Goal: Transaction & Acquisition: Purchase product/service

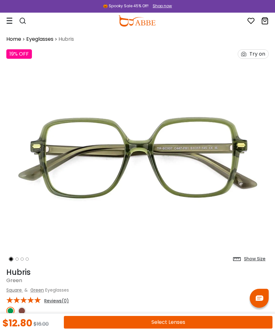
click at [12, 21] on icon at bounding box center [9, 20] width 6 height 7
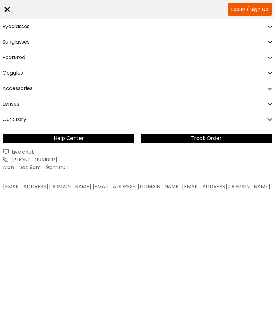
click at [40, 27] on div "Eyeglasses" at bounding box center [138, 26] width 270 height 15
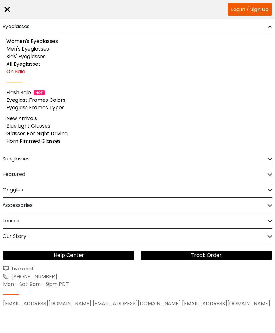
click at [50, 42] on link "Women's Eyeglasses" at bounding box center [31, 41] width 51 height 7
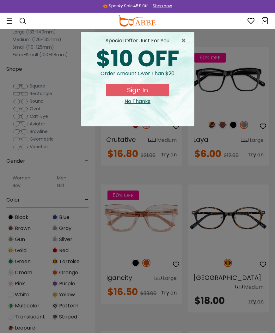
scroll to position [1166, 0]
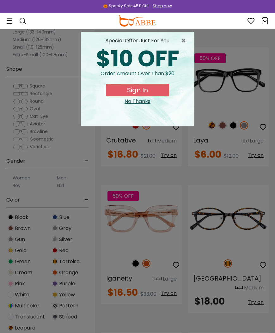
click at [185, 42] on span "×" at bounding box center [185, 41] width 8 height 8
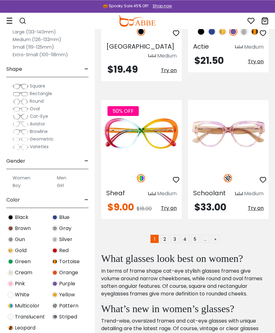
scroll to position [1967, 0]
click at [164, 235] on link "2" at bounding box center [164, 239] width 8 height 8
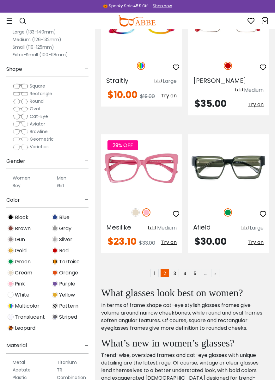
scroll to position [1942, 0]
click at [172, 269] on link "3" at bounding box center [175, 273] width 8 height 8
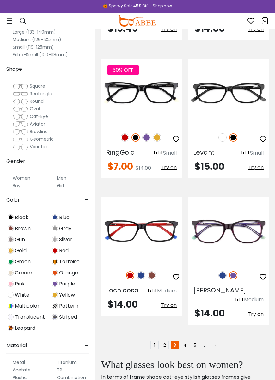
scroll to position [1897, 0]
click at [184, 323] on link "4" at bounding box center [185, 345] width 8 height 8
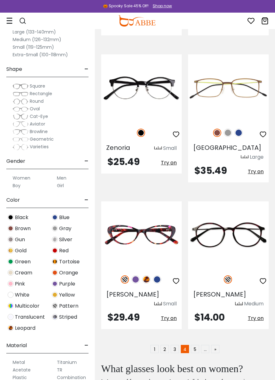
scroll to position [1893, 0]
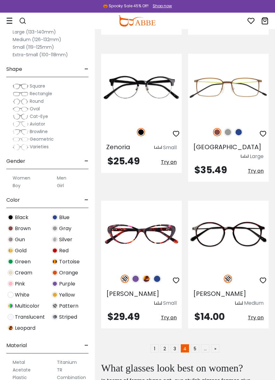
click at [195, 323] on link "5" at bounding box center [195, 348] width 8 height 8
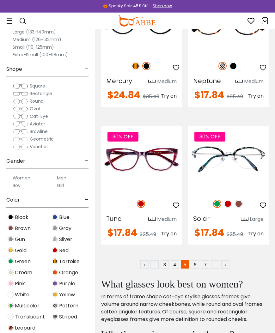
scroll to position [1977, 0]
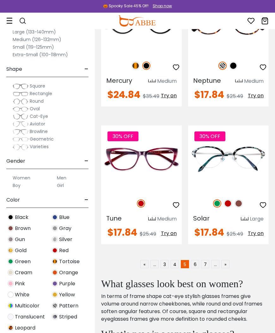
click at [193, 260] on link "6" at bounding box center [195, 264] width 8 height 8
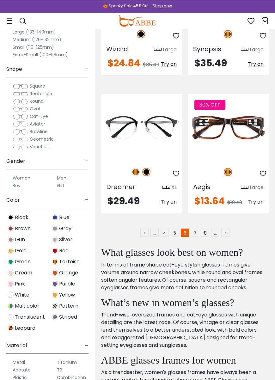
scroll to position [1956, 0]
click at [192, 228] on link "7" at bounding box center [195, 232] width 8 height 8
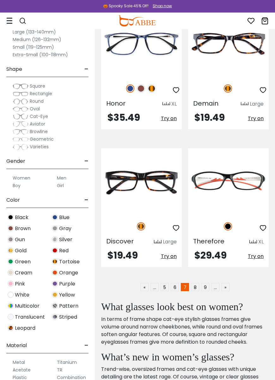
scroll to position [1919, 0]
click at [195, 283] on link "8" at bounding box center [195, 287] width 8 height 8
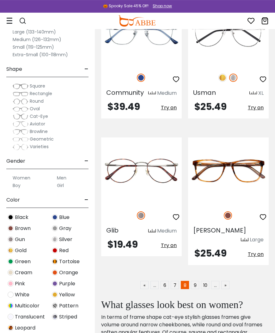
scroll to position [1930, 0]
click at [195, 281] on link "9" at bounding box center [195, 285] width 8 height 8
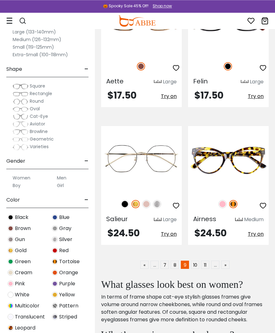
scroll to position [1958, 0]
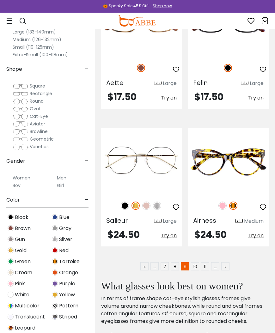
click at [196, 262] on link "10" at bounding box center [195, 266] width 8 height 8
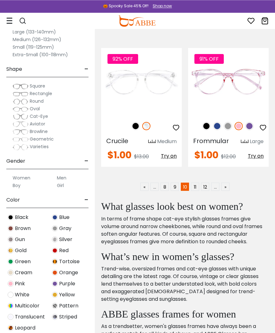
scroll to position [1984, 0]
click at [197, 183] on link "11" at bounding box center [195, 187] width 8 height 8
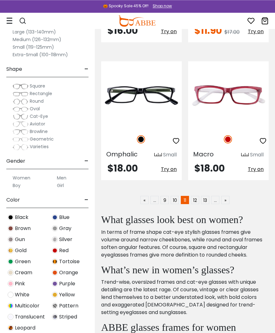
scroll to position [1962, 0]
click at [193, 199] on link "12" at bounding box center [195, 200] width 8 height 8
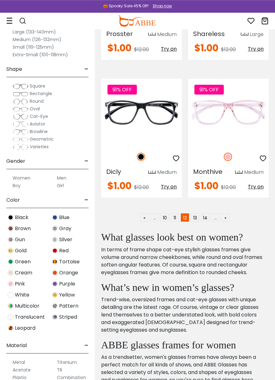
scroll to position [1947, 0]
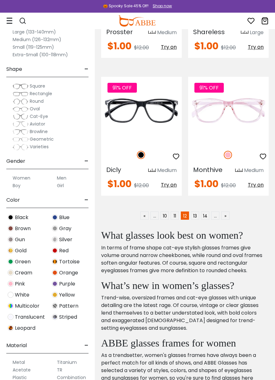
click at [193, 215] on link "13" at bounding box center [195, 215] width 8 height 8
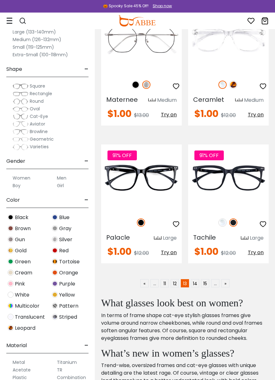
scroll to position [1870, 0]
click at [193, 287] on link "14" at bounding box center [195, 283] width 8 height 8
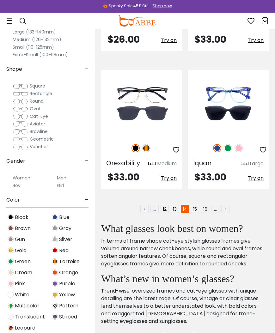
scroll to position [1953, 0]
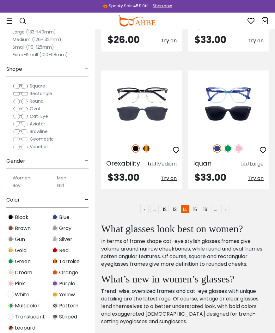
click at [193, 205] on link "15" at bounding box center [195, 209] width 8 height 8
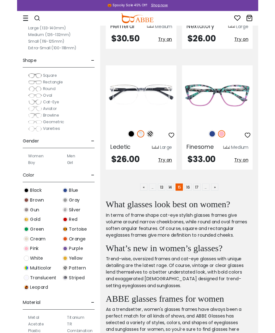
scroll to position [1958, 0]
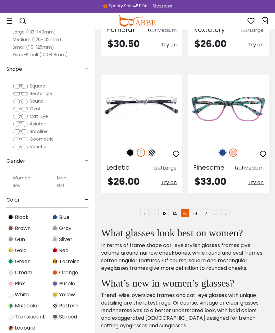
click at [191, 209] on link "16" at bounding box center [195, 213] width 8 height 8
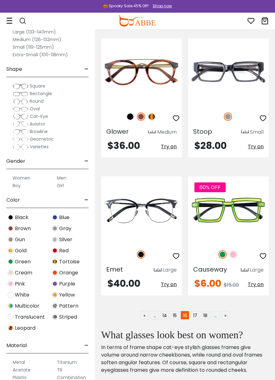
click at [45, 116] on span "Cat-Eye" at bounding box center [39, 116] width 18 height 6
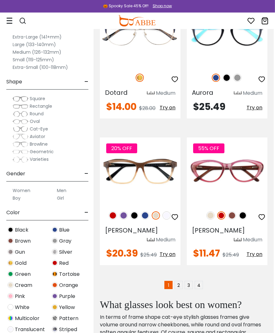
scroll to position [1930, 2]
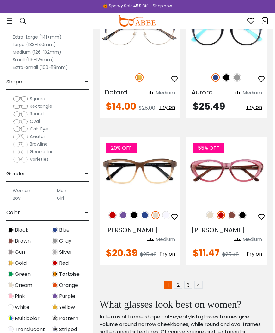
click at [179, 281] on link "2" at bounding box center [178, 285] width 8 height 8
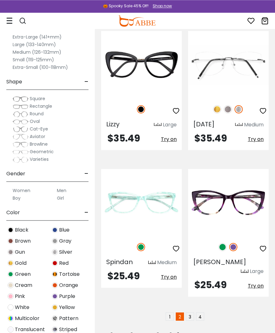
scroll to position [1898, 0]
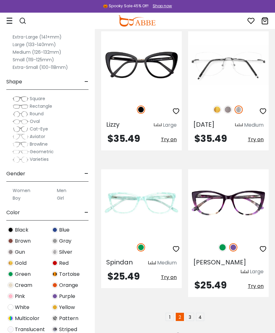
click at [189, 313] on link "3" at bounding box center [190, 317] width 8 height 8
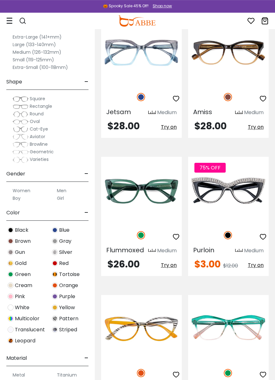
scroll to position [1444, 0]
click at [256, 269] on span "Try on" at bounding box center [256, 264] width 16 height 7
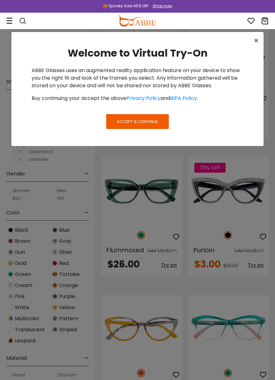
click at [151, 121] on span "Accept & Continue" at bounding box center [137, 121] width 41 height 6
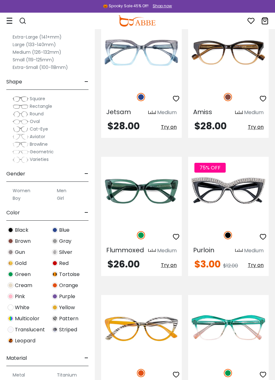
click at [256, 269] on span "Try on" at bounding box center [256, 264] width 16 height 7
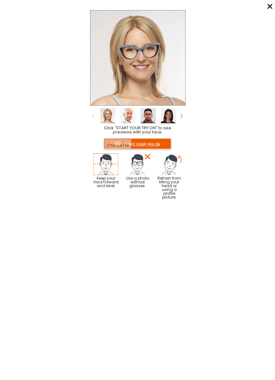
click at [157, 143] on input "file" at bounding box center [137, 143] width 67 height 10
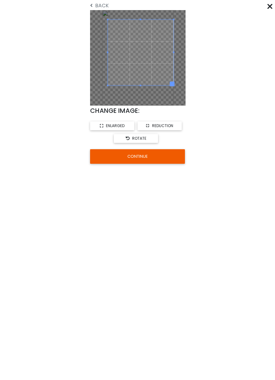
click at [159, 154] on button "CONTINUE" at bounding box center [137, 156] width 95 height 15
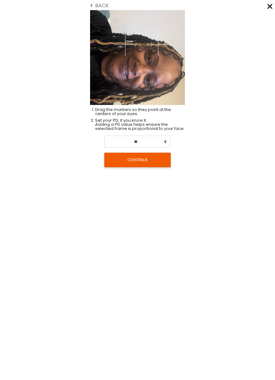
click at [147, 162] on button "CONTINUE" at bounding box center [137, 160] width 66 height 15
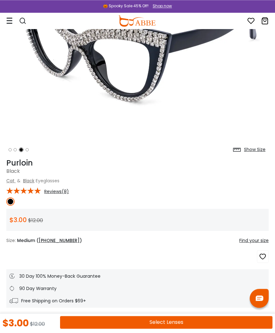
scroll to position [109, 0]
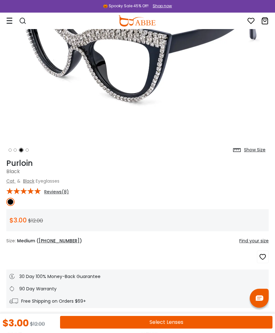
click at [189, 320] on button "Select Lenses" at bounding box center [166, 322] width 212 height 13
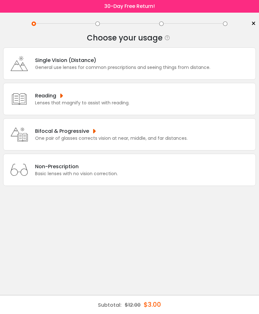
click at [197, 180] on div "Non-Prescription Basic lenses with no vision correction." at bounding box center [129, 170] width 253 height 32
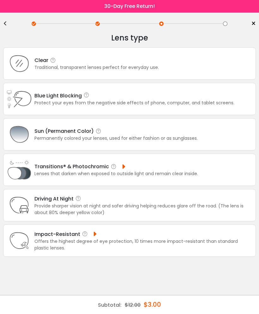
click at [207, 68] on div "Clear Traditional, transparent lenses perfect for everyday use." at bounding box center [129, 63] width 253 height 32
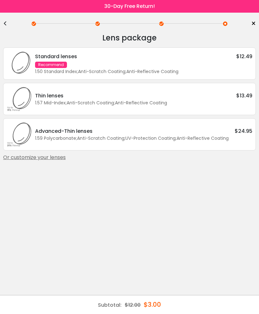
click at [249, 21] on link "×" at bounding box center [250, 23] width 9 height 9
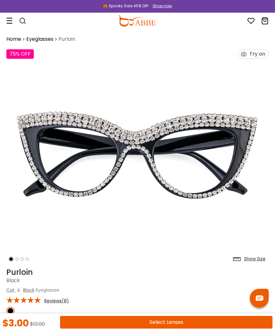
click at [196, 322] on button "Select Lenses" at bounding box center [166, 322] width 212 height 13
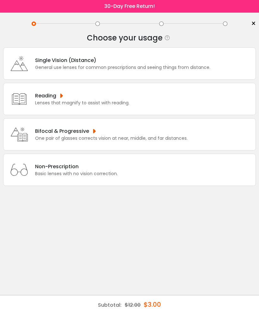
click at [188, 70] on div "General use lenses for common prescriptions and seeing things from distance." at bounding box center [122, 67] width 175 height 7
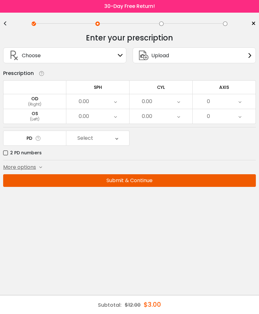
click at [4, 21] on div "<" at bounding box center [7, 23] width 9 height 5
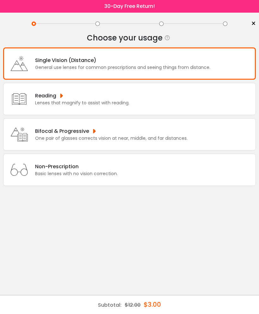
click at [130, 175] on div "Non-Prescription Basic lenses with no vision correction." at bounding box center [129, 170] width 253 height 32
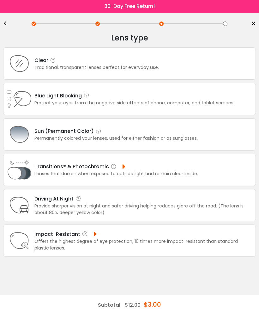
click at [203, 64] on div "Clear Traditional, transparent lenses perfect for everyday use." at bounding box center [129, 63] width 253 height 32
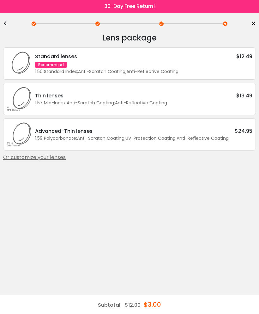
click at [185, 304] on div "Subtotal: $12.00 $3.00" at bounding box center [129, 304] width 259 height 19
click at [203, 62] on div "Standard lenses $12.49 Recommend 1.50 Standard Index ; Anti-Scratch Coating ; A…" at bounding box center [142, 63] width 221 height 22
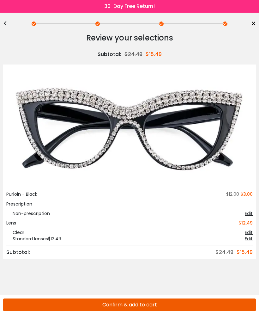
click at [190, 303] on button "Confirm & add to cart" at bounding box center [129, 304] width 253 height 13
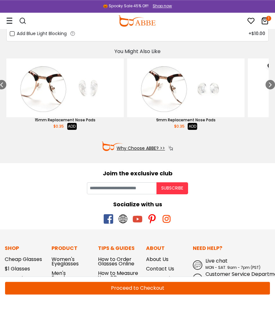
scroll to position [75, 0]
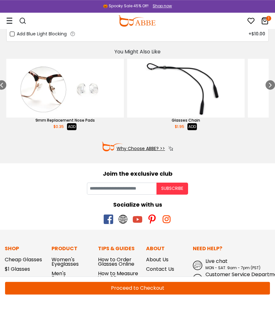
click at [219, 288] on button "Proceed to Checkout" at bounding box center [137, 288] width 265 height 13
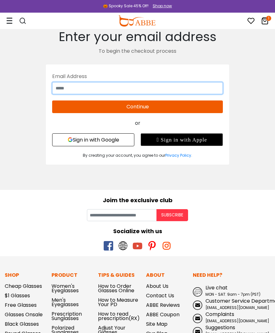
click at [185, 87] on input "text" at bounding box center [137, 88] width 171 height 12
type input "**********"
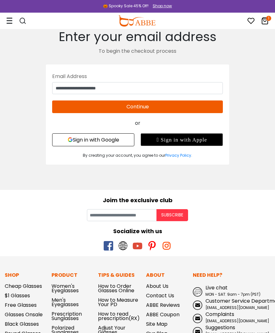
type input "**********"
click at [188, 109] on button "Continue" at bounding box center [137, 106] width 171 height 13
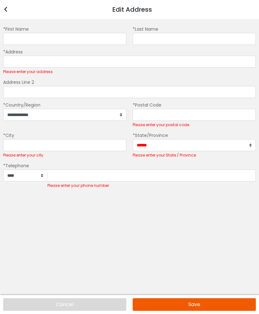
click at [9, 8] on div "Edit Address" at bounding box center [129, 9] width 259 height 19
click at [6, 8] on icon at bounding box center [5, 10] width 5 height 8
